Goal: Information Seeking & Learning: Learn about a topic

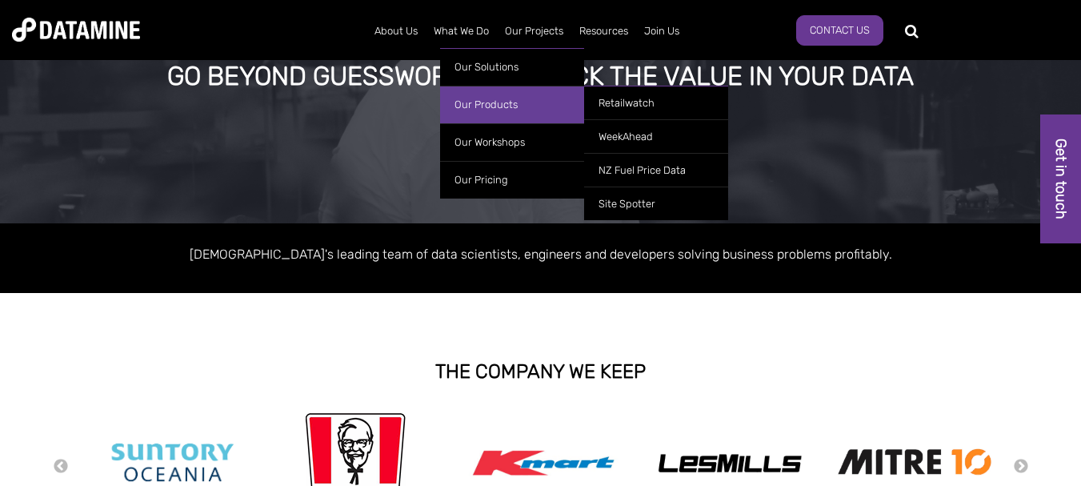
scroll to position [114, 0]
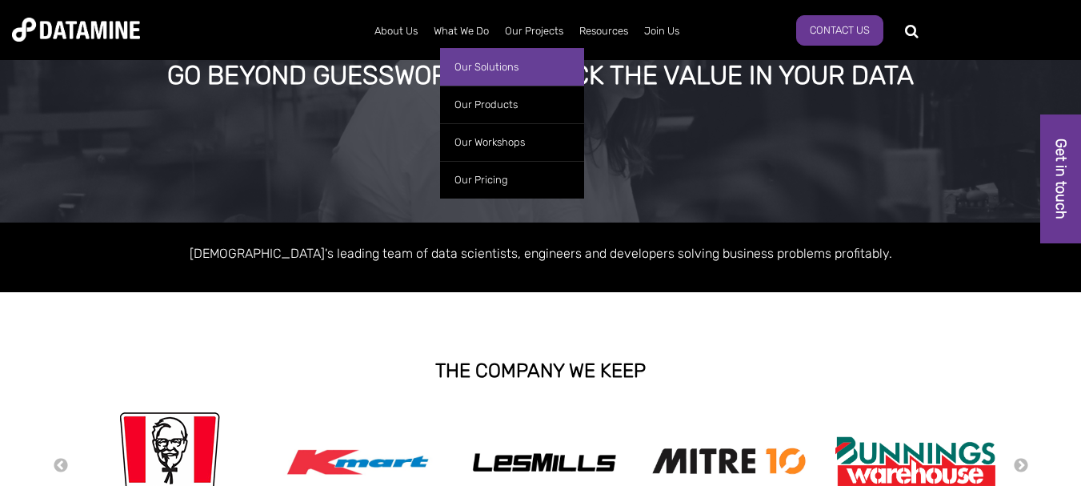
click at [500, 63] on link "Our Solutions" at bounding box center [512, 67] width 144 height 38
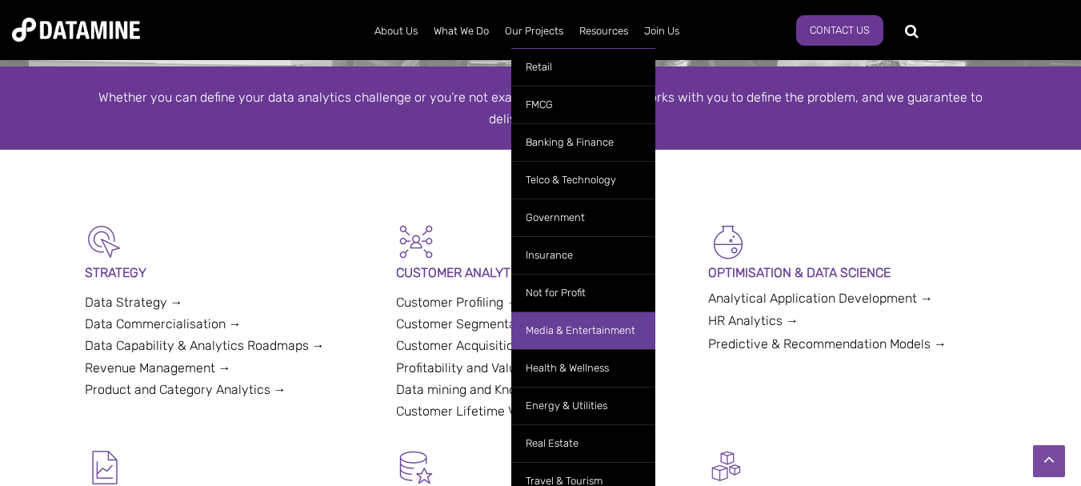
scroll to position [282, 0]
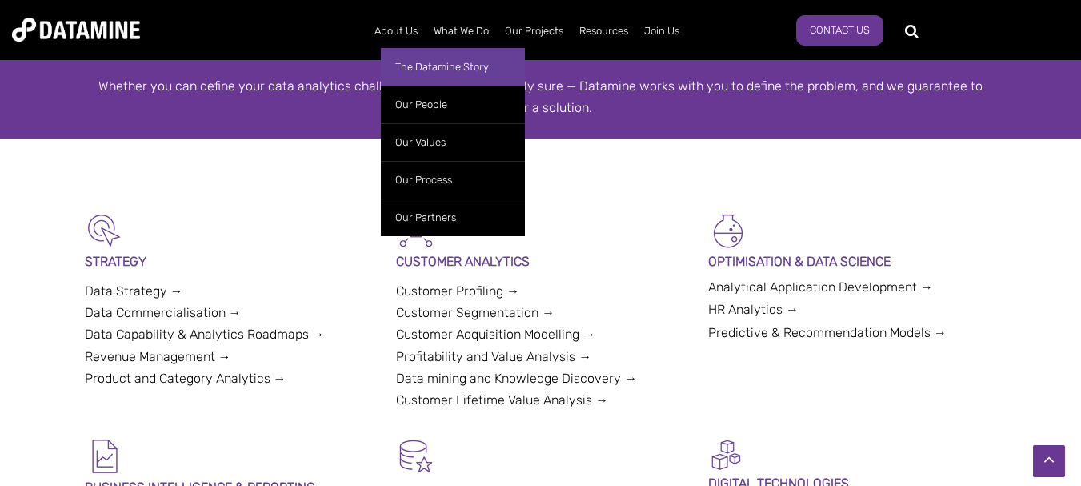
click at [480, 54] on link "The Datamine Story" at bounding box center [453, 67] width 144 height 38
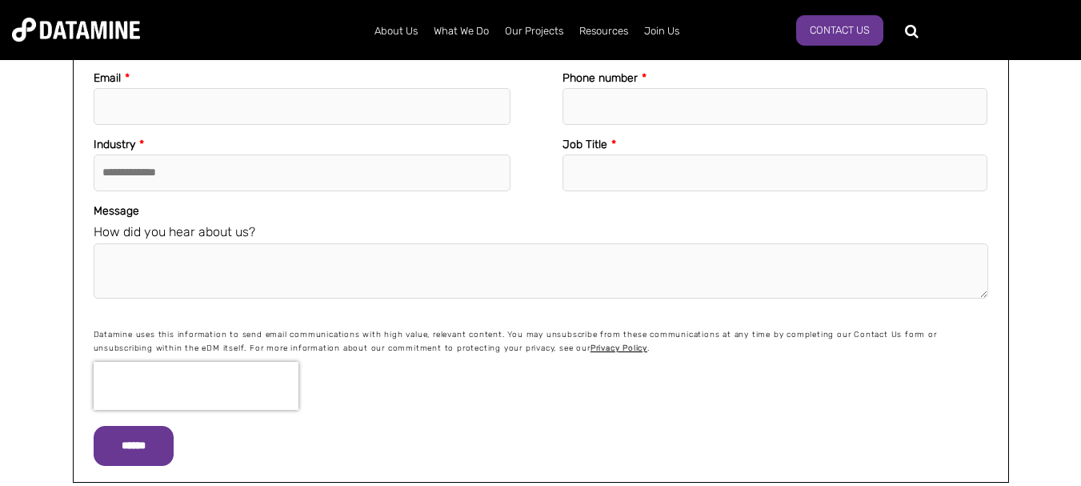
scroll to position [2064, 0]
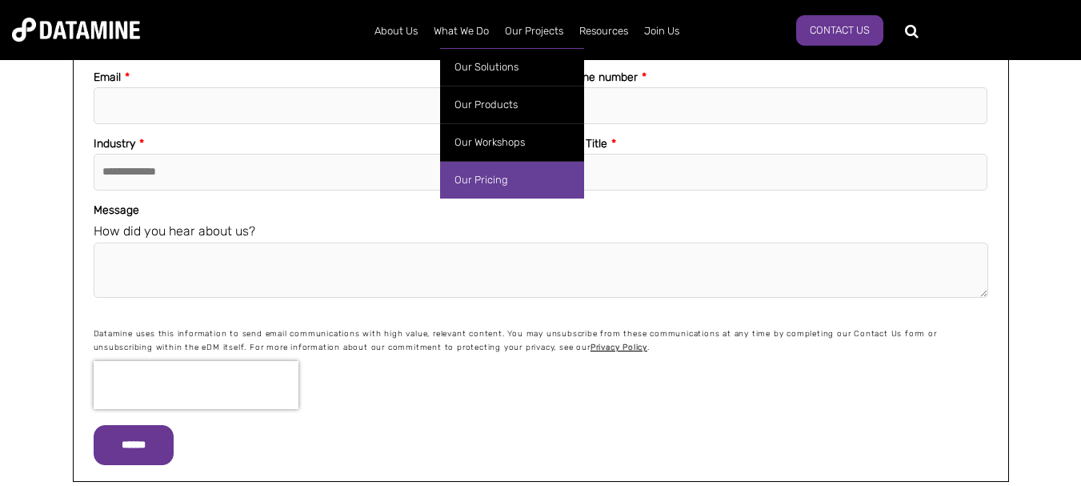
click at [490, 188] on link "Our Pricing" at bounding box center [512, 180] width 144 height 38
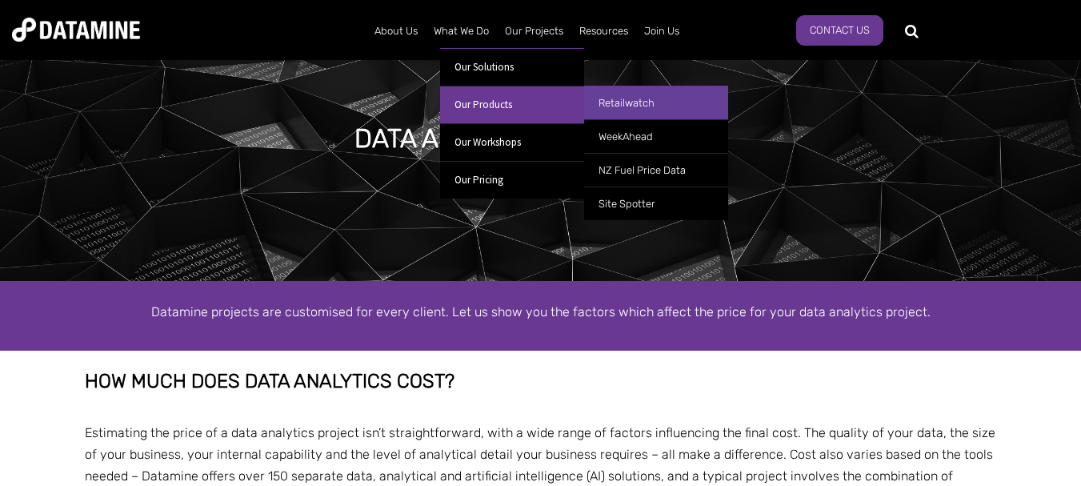
click at [646, 99] on link "Retailwatch" at bounding box center [656, 103] width 144 height 34
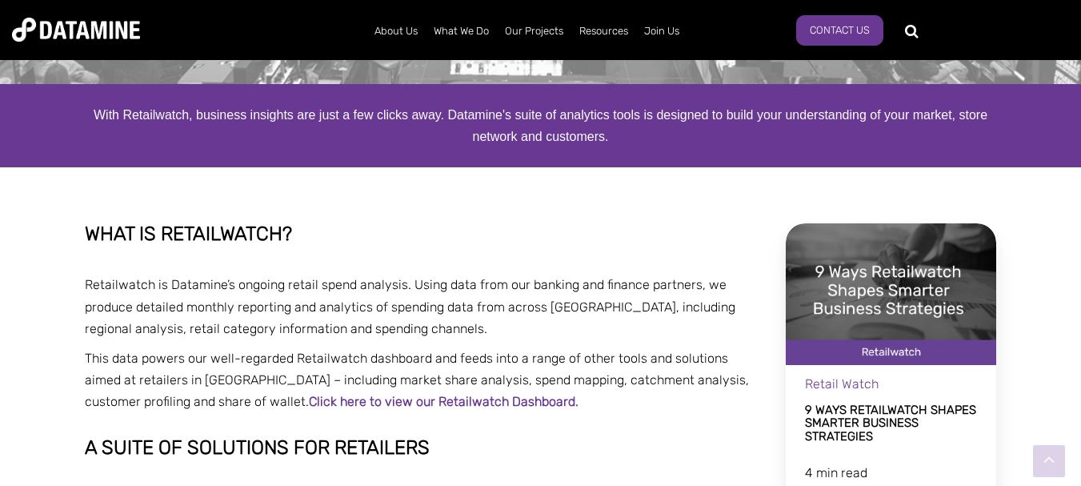
scroll to position [174, 0]
